Goal: Task Accomplishment & Management: Complete application form

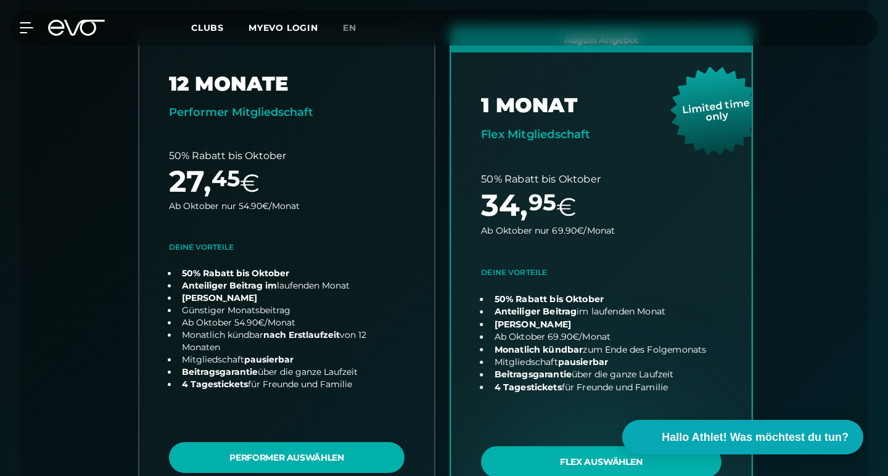
scroll to position [345, 0]
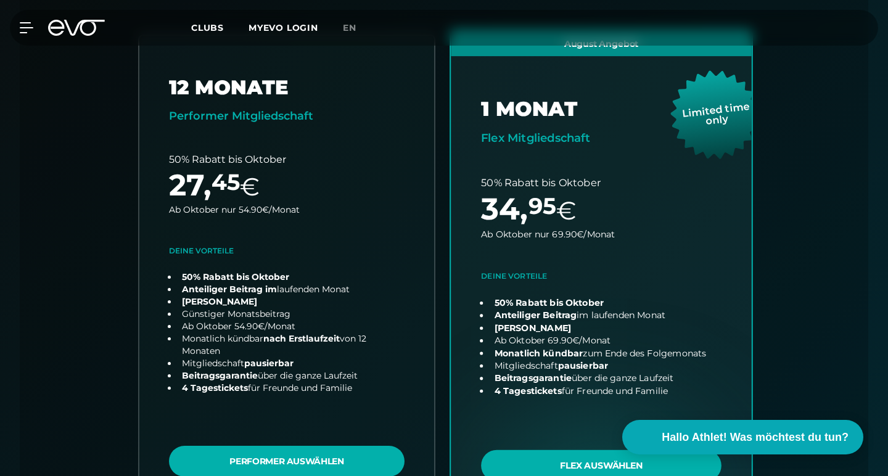
click at [528, 205] on link "choose plan" at bounding box center [601, 272] width 301 height 485
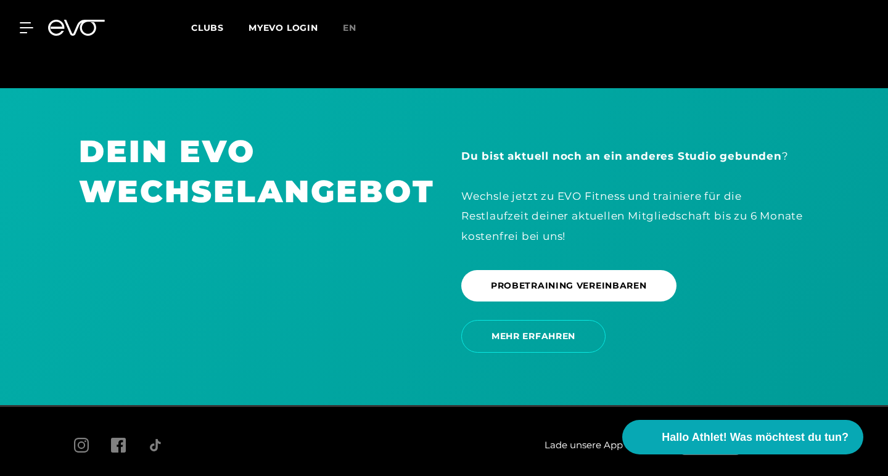
scroll to position [2281, 0]
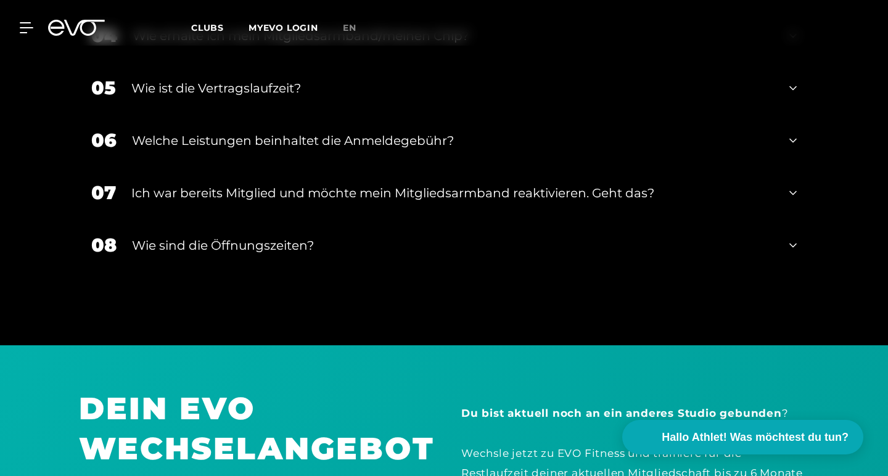
click at [474, 184] on div "Ich war bereits Mitglied und möchte mein Mitgliedsarmband reaktivieren. Geht da…" at bounding box center [452, 193] width 643 height 19
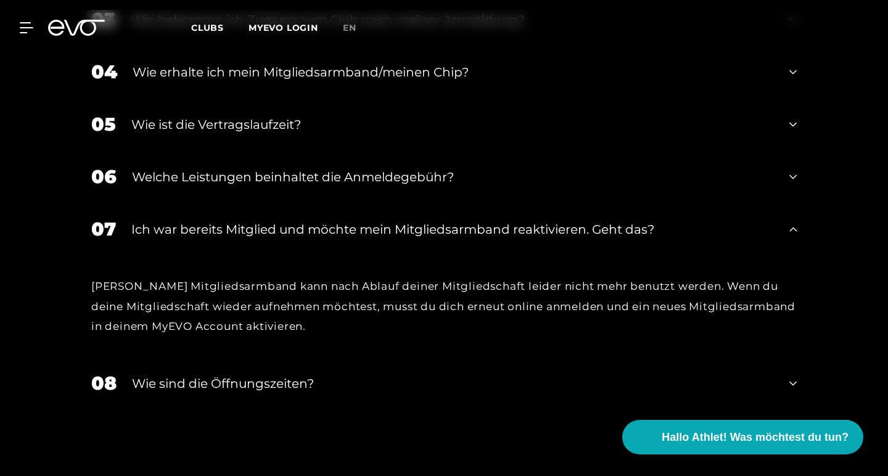
scroll to position [2242, 0]
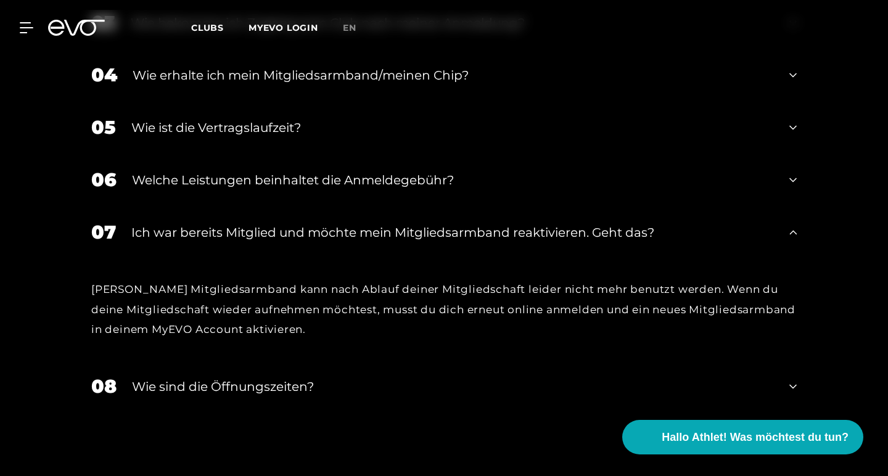
click at [468, 171] on div "Welche Leistungen beinhaltet die Anmeldegebühr?" at bounding box center [453, 180] width 642 height 19
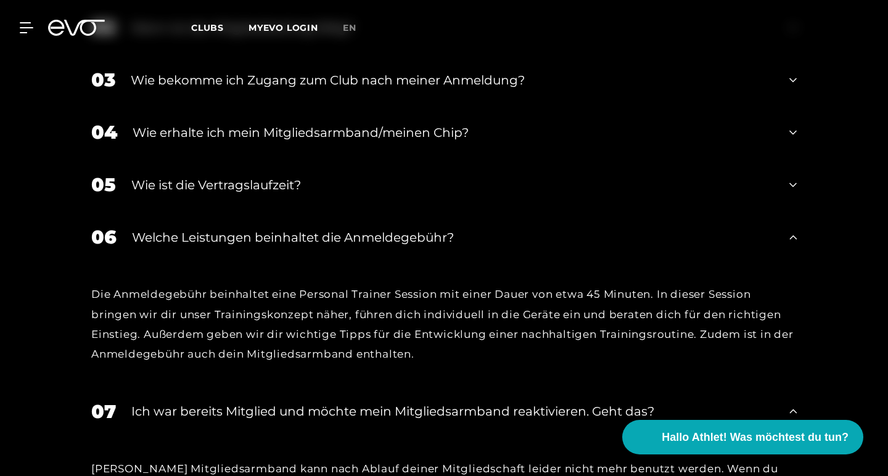
scroll to position [2182, 0]
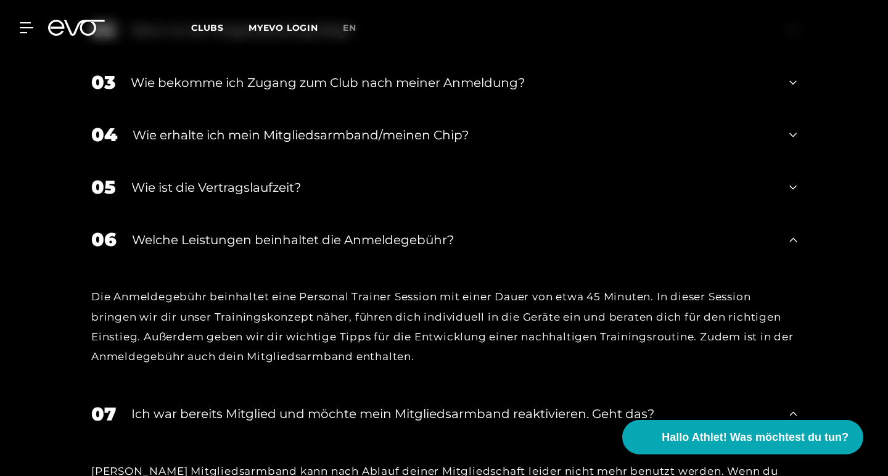
click at [464, 178] on div "Wie ist die Vertragslaufzeit?" at bounding box center [452, 187] width 643 height 19
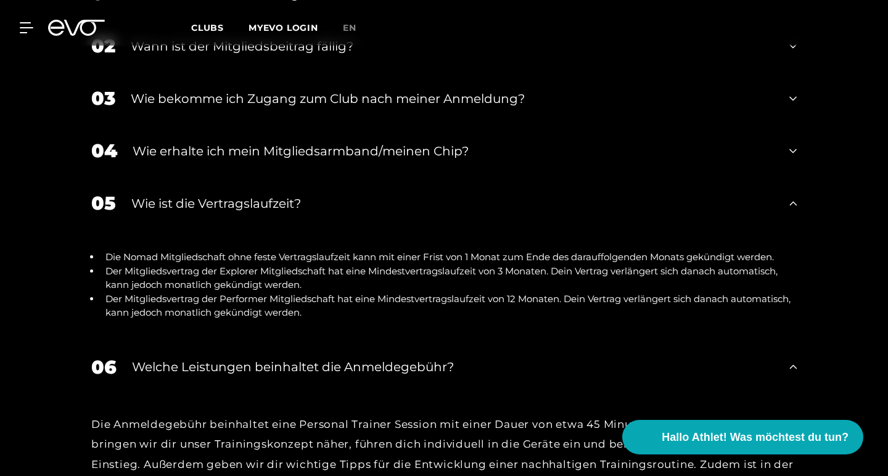
scroll to position [2164, 0]
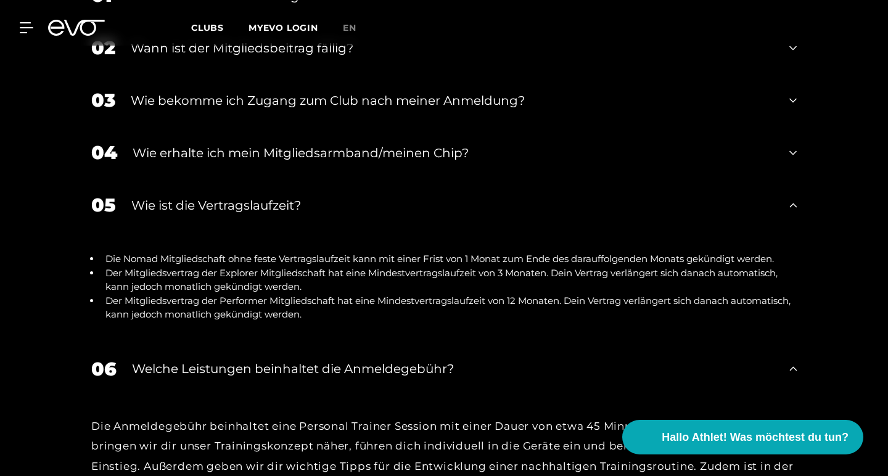
click at [409, 144] on div "Wie erhalte ich mein Mitgliedsarmband/meinen Chip?" at bounding box center [453, 153] width 641 height 19
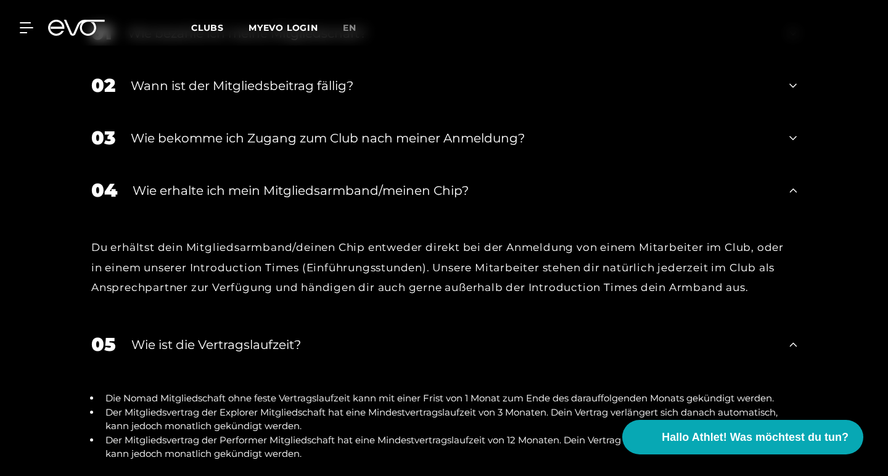
scroll to position [2124, 0]
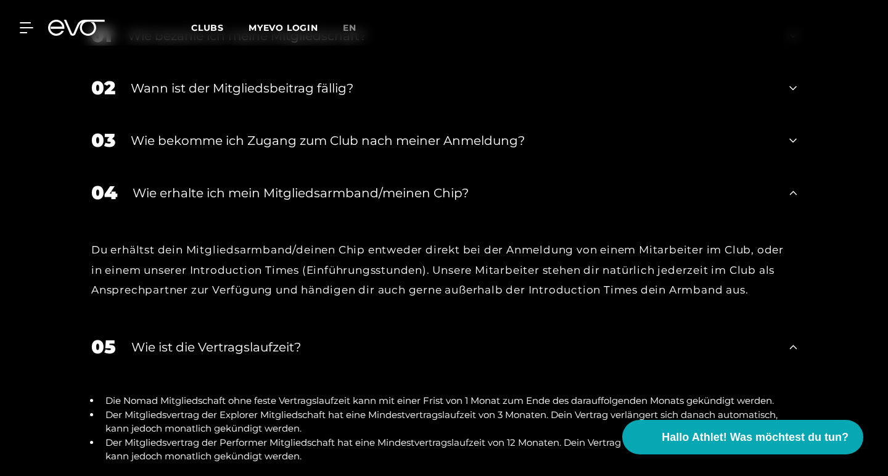
click at [403, 114] on div "03 Wie bekomme ich Zugang zum Club nach meiner Anmeldung?" at bounding box center [444, 140] width 730 height 52
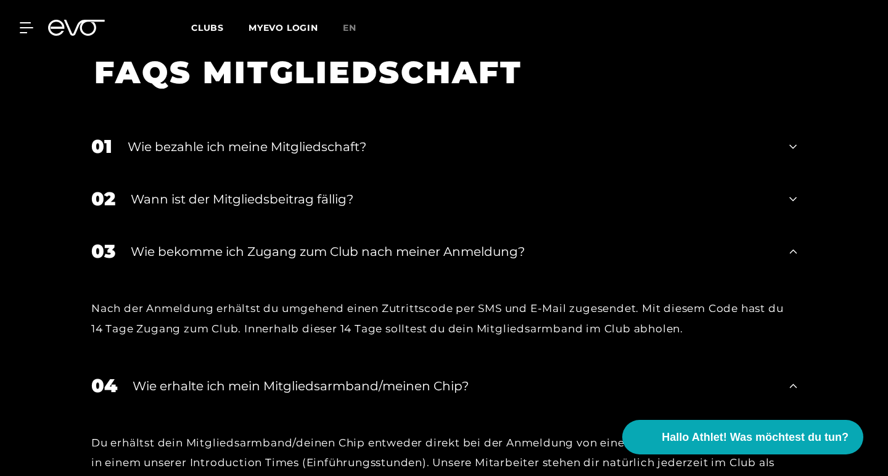
scroll to position [2007, 0]
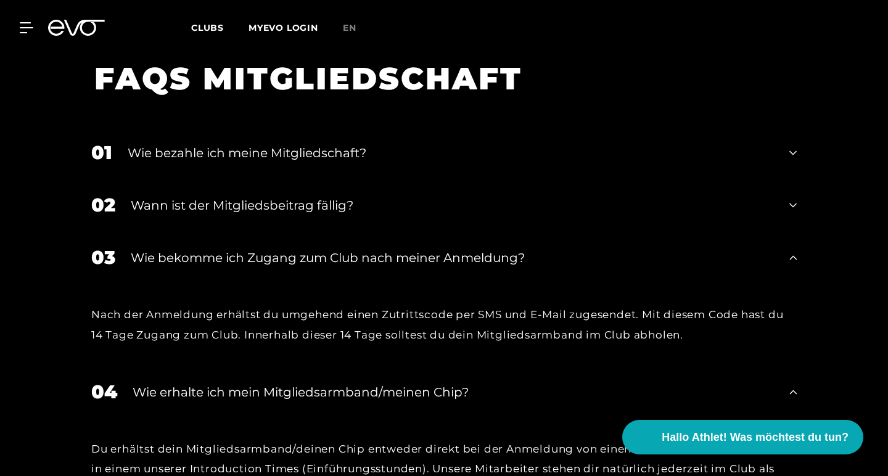
click at [416, 196] on div "Wann ist der Mitgliedsbeitrag fällig?" at bounding box center [452, 205] width 643 height 19
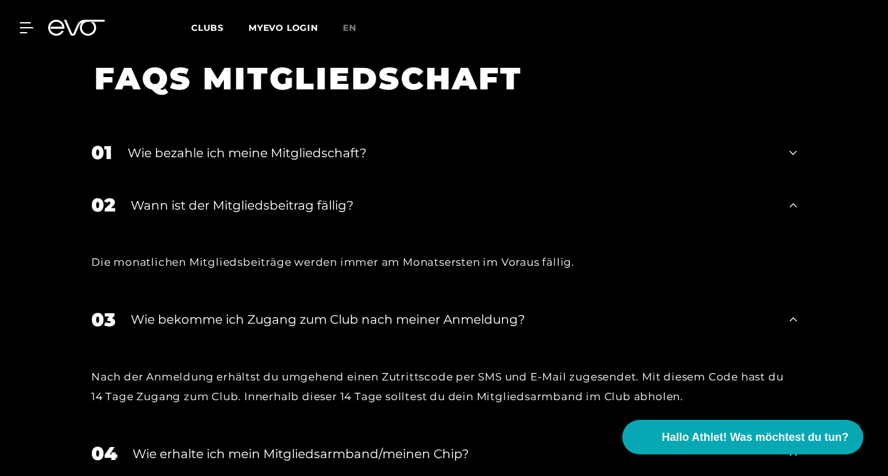
click at [407, 144] on div "Wie bezahle ich meine Mitgliedschaft?" at bounding box center [451, 153] width 646 height 19
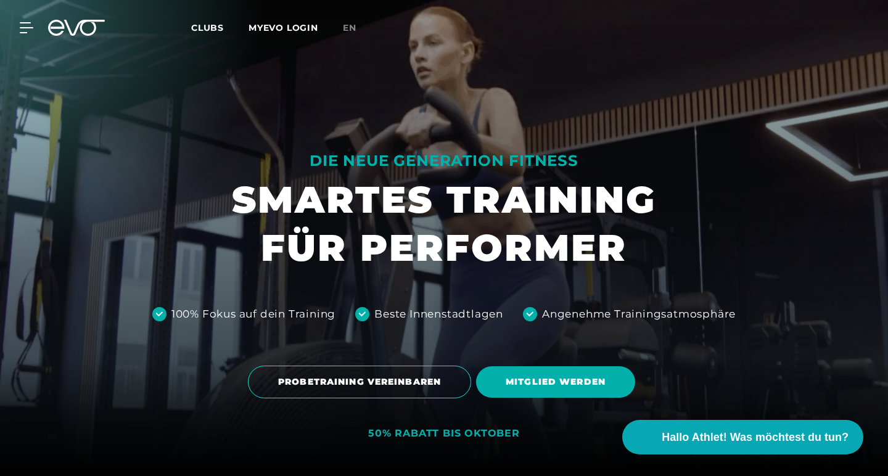
click at [609, 248] on h1 "SMARTES TRAINING FÜR PERFORMER" at bounding box center [444, 224] width 424 height 96
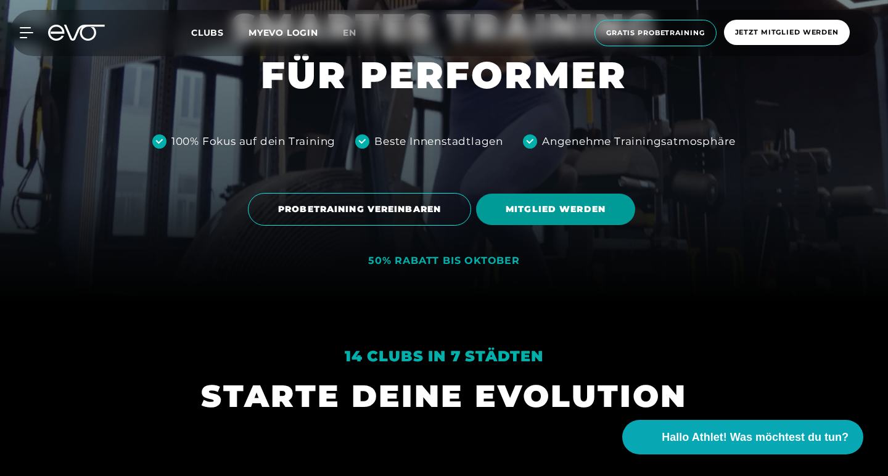
scroll to position [173, 0]
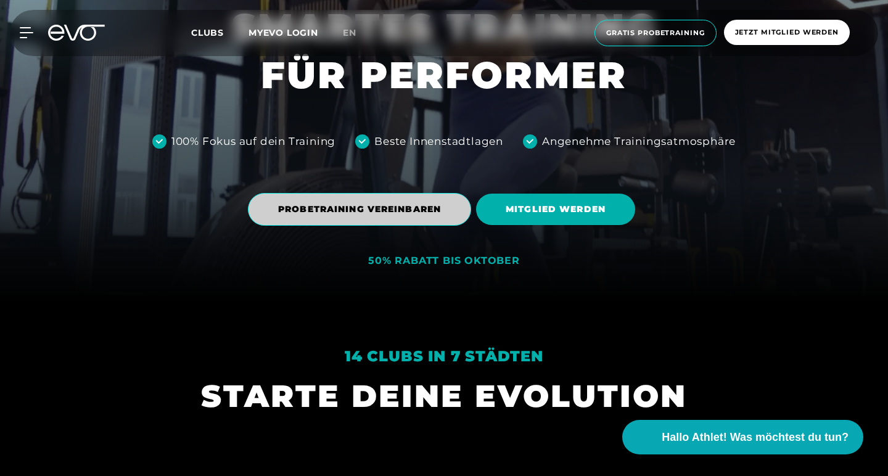
click at [463, 213] on span "PROBETRAINING VEREINBAREN" at bounding box center [359, 209] width 223 height 33
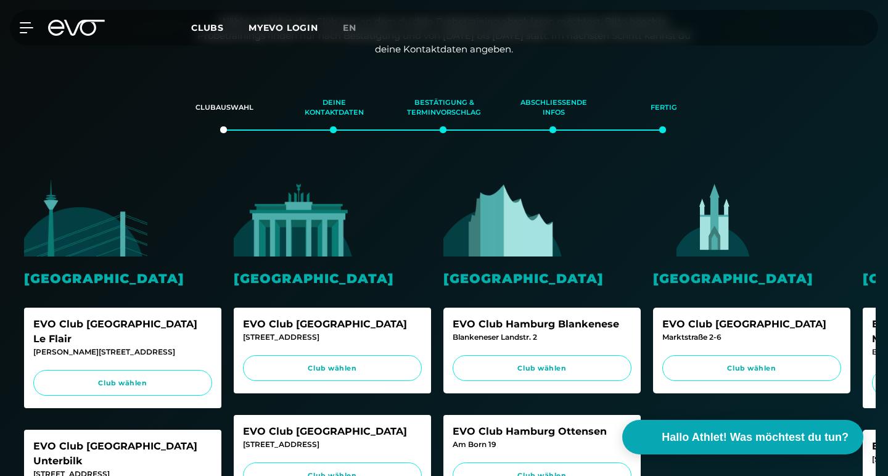
scroll to position [198, 0]
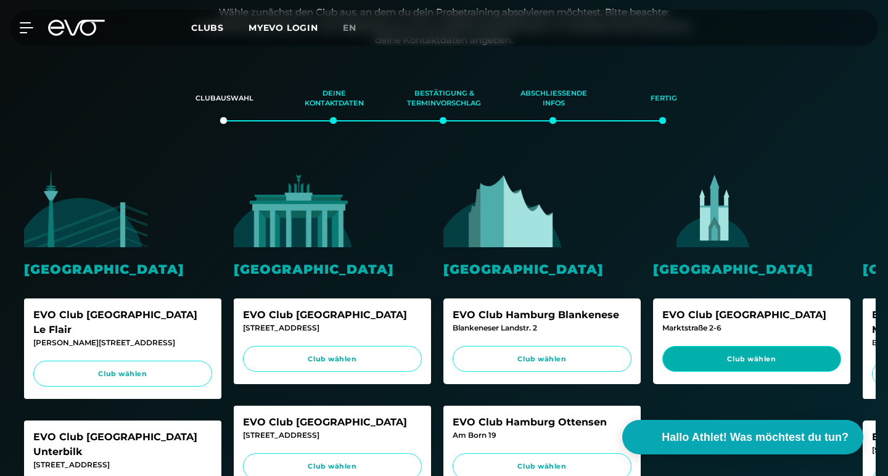
click at [697, 355] on span "Club wählen" at bounding box center [751, 359] width 155 height 10
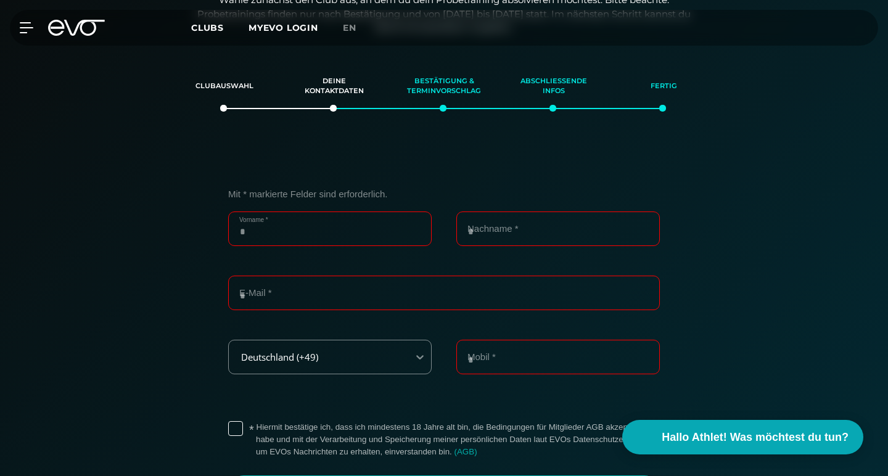
scroll to position [211, 0]
click at [411, 227] on input "Vorname *" at bounding box center [330, 228] width 204 height 35
type input "**********"
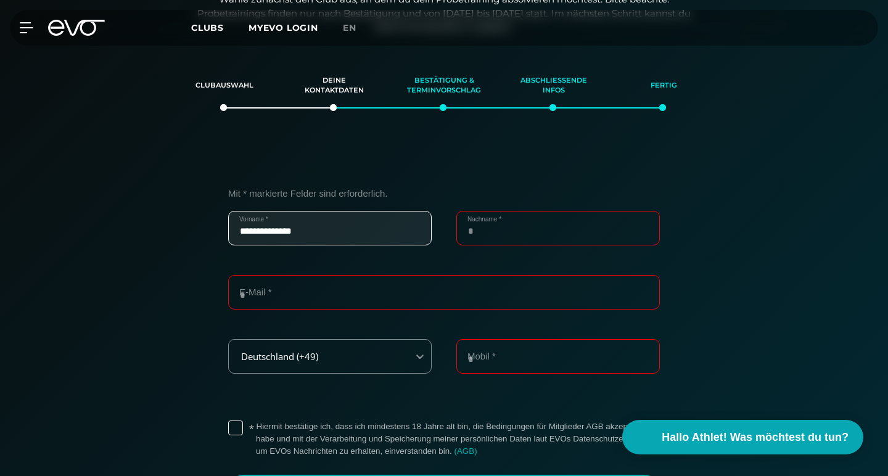
type input "*******"
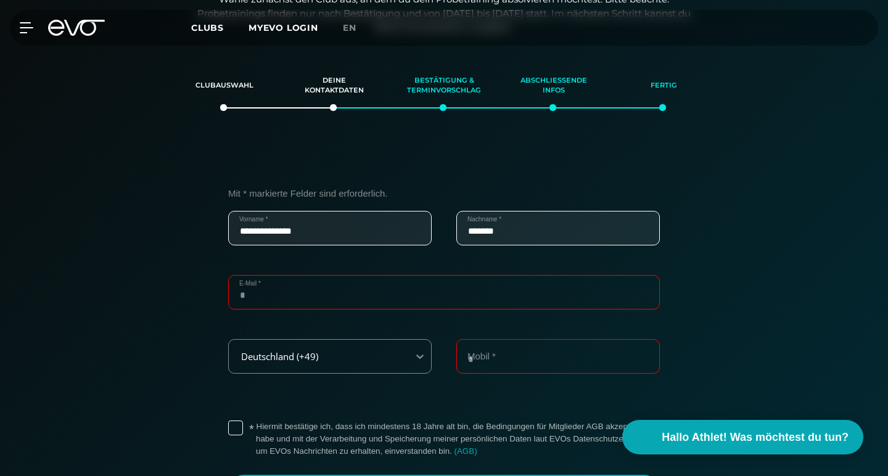
type input "**********"
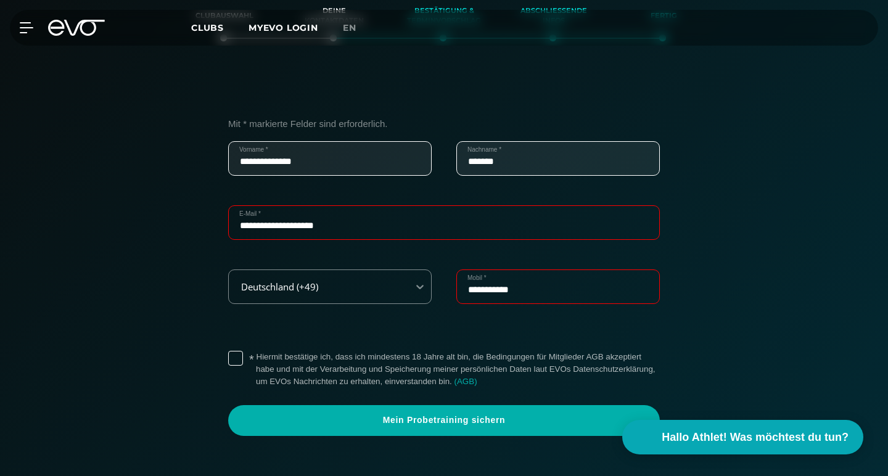
scroll to position [300, 0]
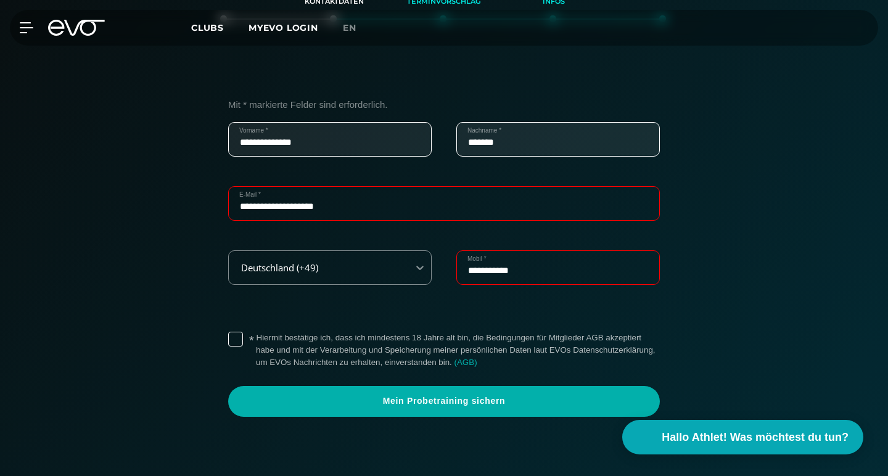
click at [539, 266] on input "**********" at bounding box center [558, 267] width 204 height 35
type input "**********"
click at [256, 334] on label "* Hiermit bestätige ich, dass ich mindestens 18 Jahre alt bin, die Bedingungen …" at bounding box center [458, 350] width 404 height 37
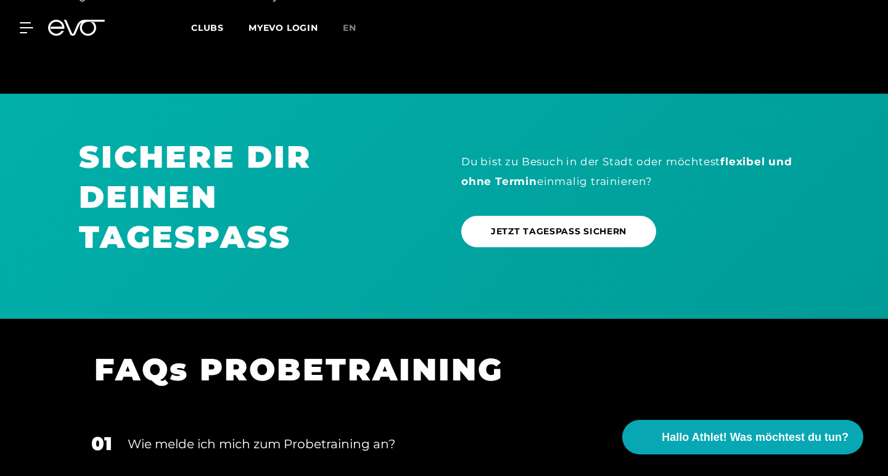
scroll to position [1045, 0]
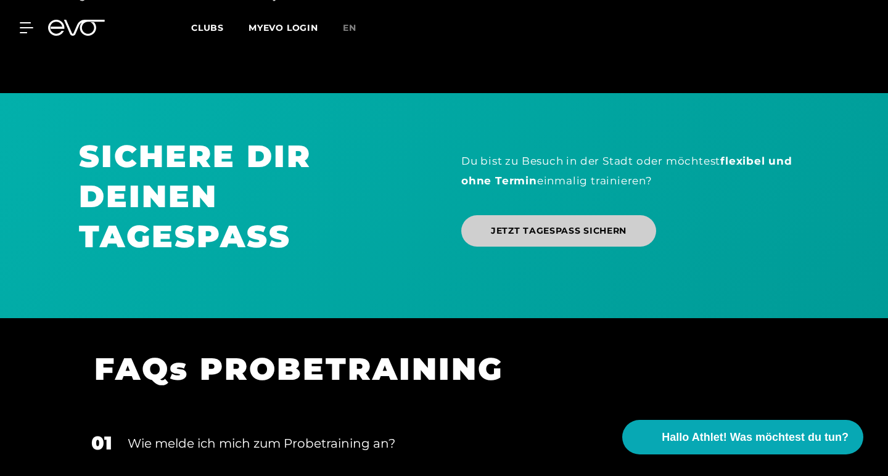
click at [527, 231] on span "JETZT TAGESPASS SICHERN" at bounding box center [559, 230] width 136 height 13
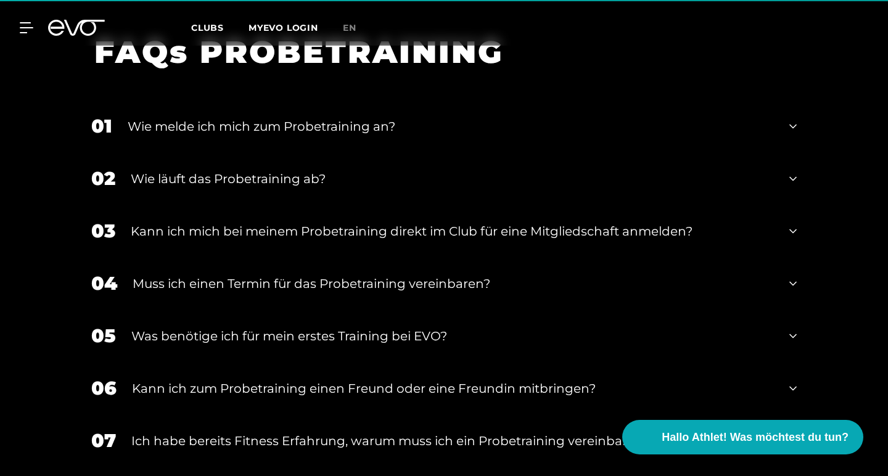
scroll to position [1368, 0]
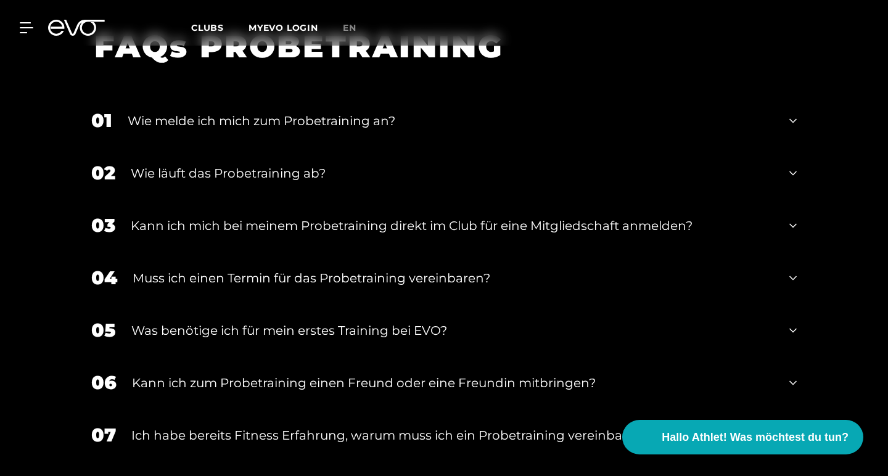
click at [443, 170] on div "Wie läuft das Probetraining ab?" at bounding box center [452, 173] width 643 height 19
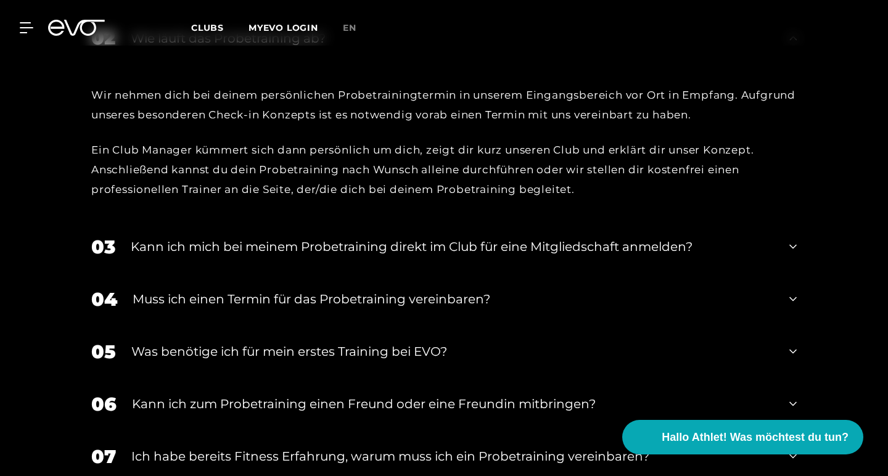
scroll to position [1507, 0]
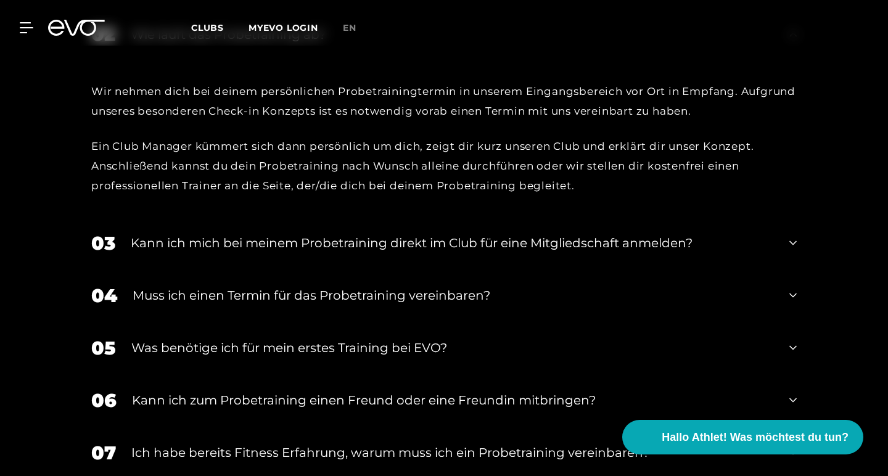
click at [443, 237] on div "Kann ich mich bei meinem Probetraining direkt im Club für eine Mitgliedschaft a…" at bounding box center [452, 243] width 643 height 19
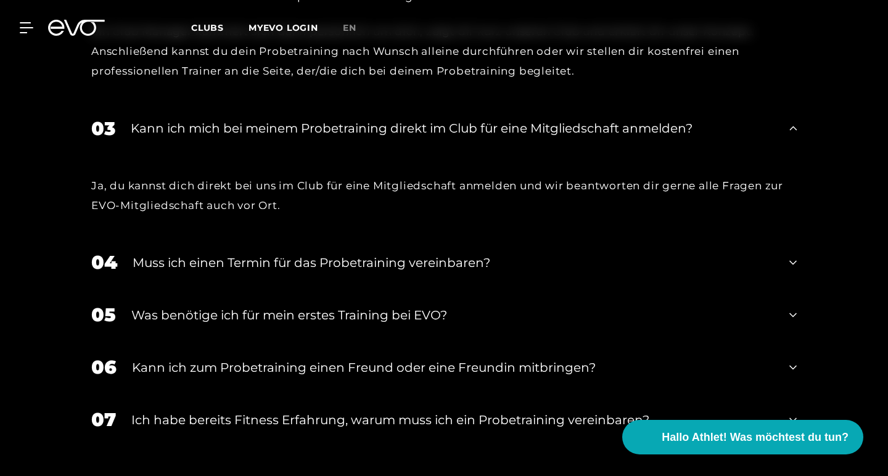
scroll to position [1623, 0]
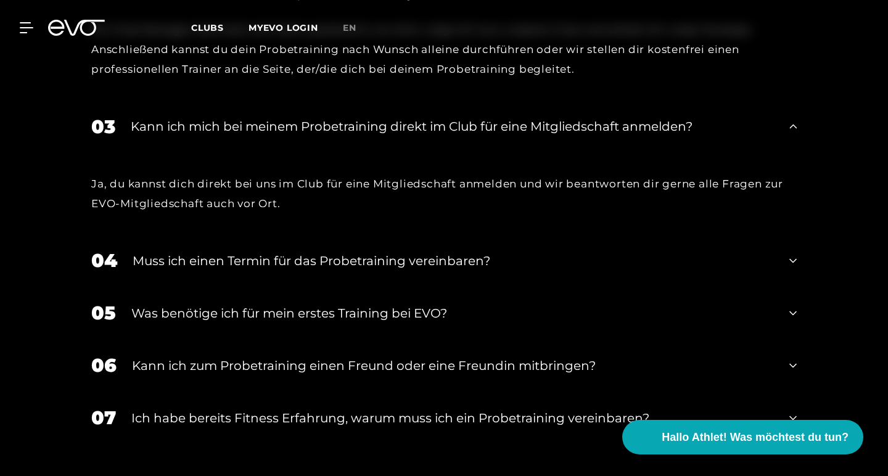
click at [441, 252] on div "Muss ich einen Termin für das Probetraining vereinbaren?" at bounding box center [453, 261] width 641 height 19
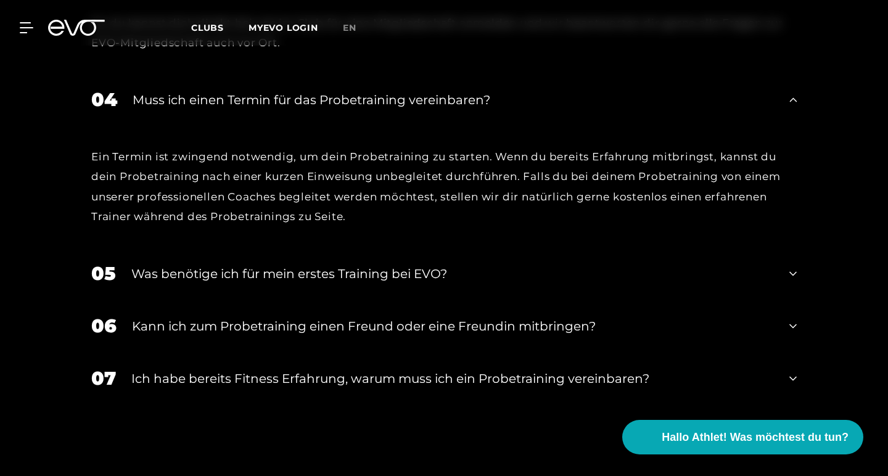
scroll to position [1784, 0]
click at [438, 270] on div "Was benötige ich für mein erstes Training bei EVO?" at bounding box center [452, 274] width 643 height 19
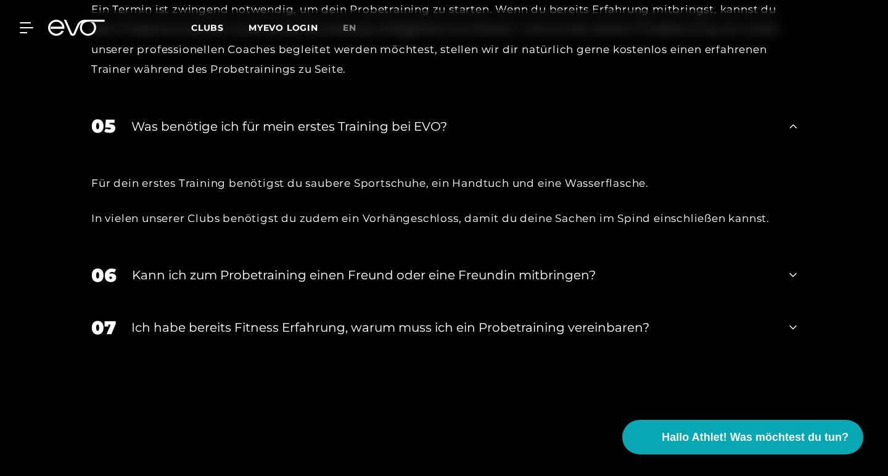
scroll to position [1959, 0]
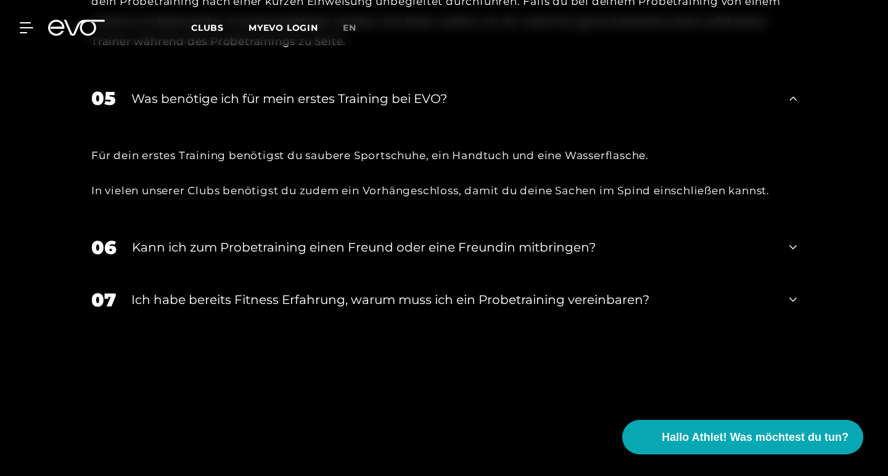
click at [414, 238] on div "Kann ich zum Probetraining einen Freund oder eine Freundin mitbringen?" at bounding box center [453, 247] width 642 height 19
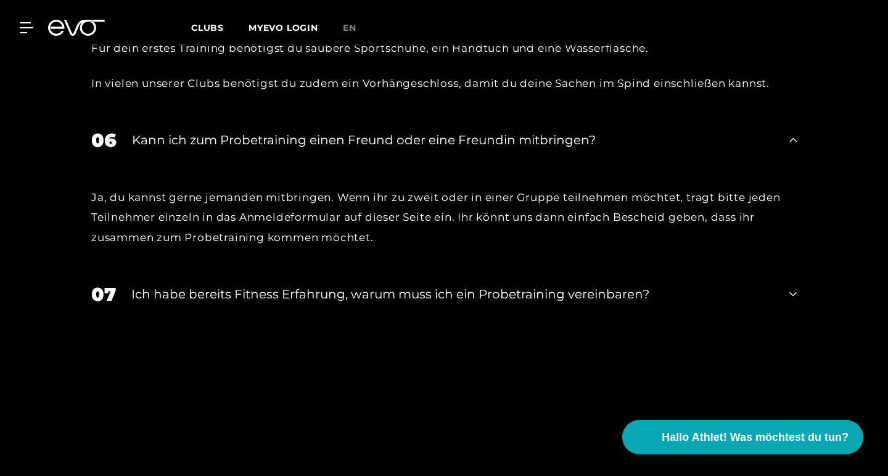
scroll to position [2068, 0]
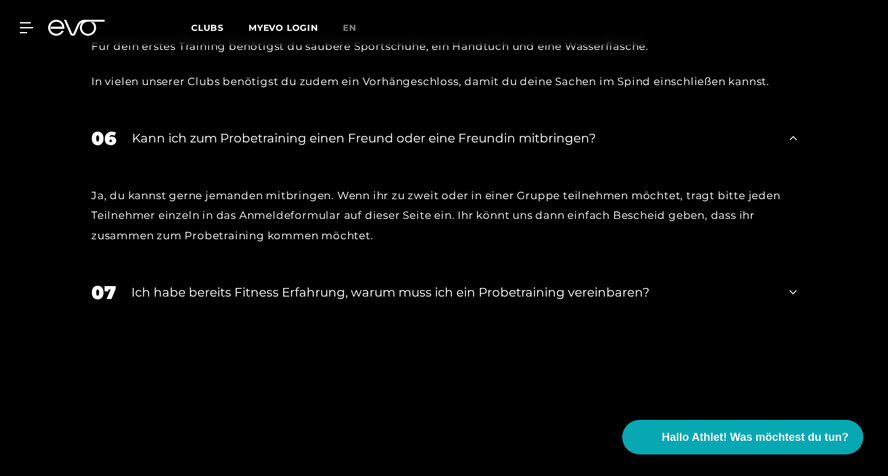
click at [421, 284] on div "Ich habe bereits Fitness Erfahrung, warum muss ich ein Probetraining vereinbare…" at bounding box center [452, 292] width 643 height 19
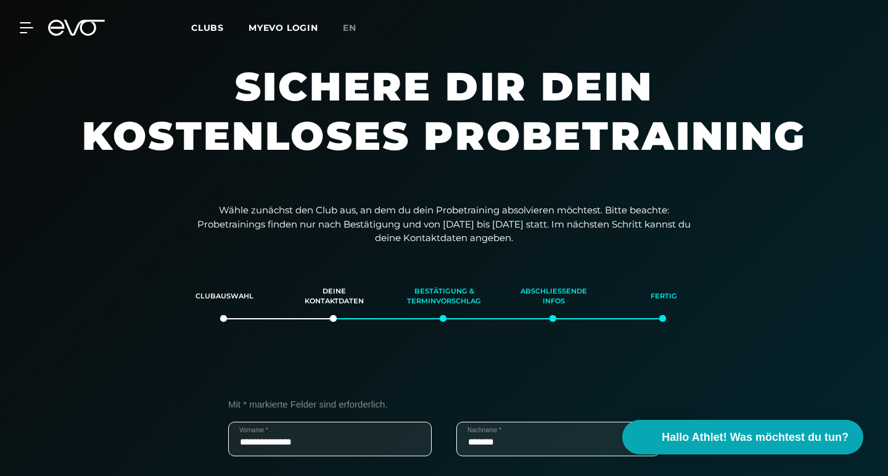
scroll to position [0, 0]
